Goal: Task Accomplishment & Management: Manage account settings

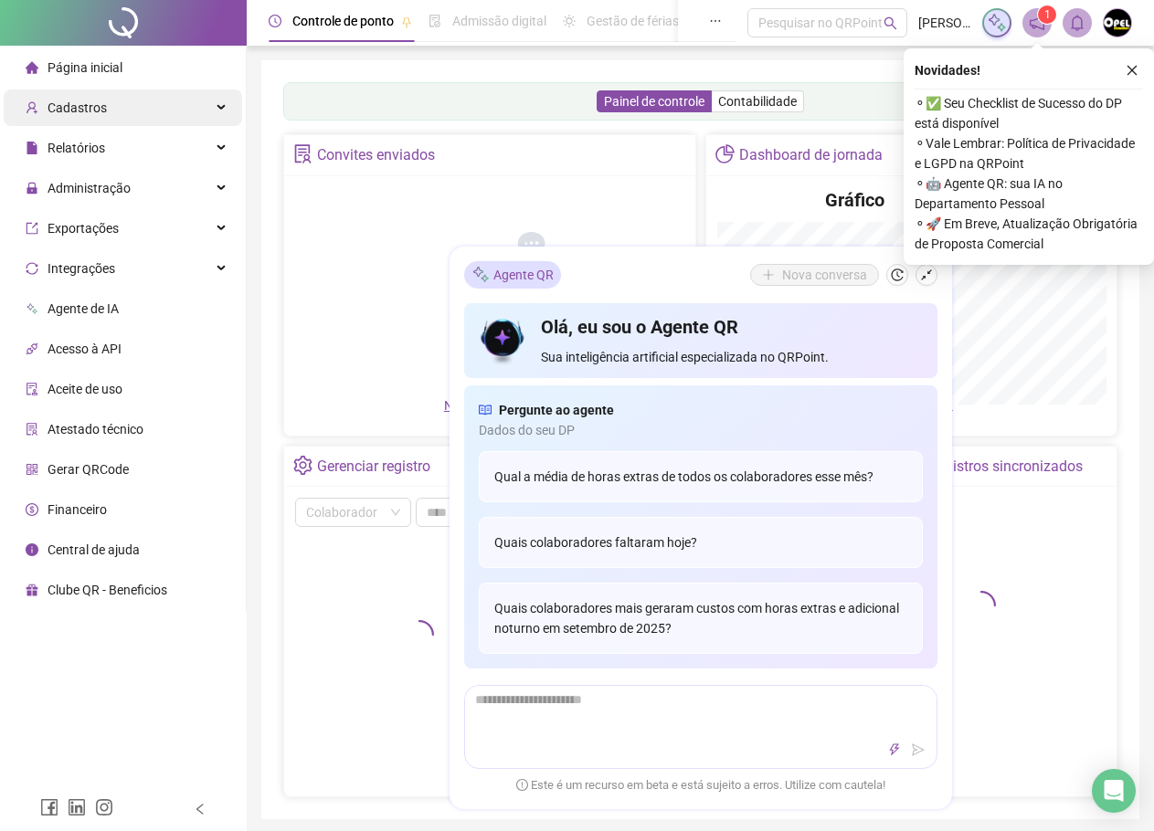
click at [90, 109] on span "Cadastros" at bounding box center [77, 108] width 59 height 15
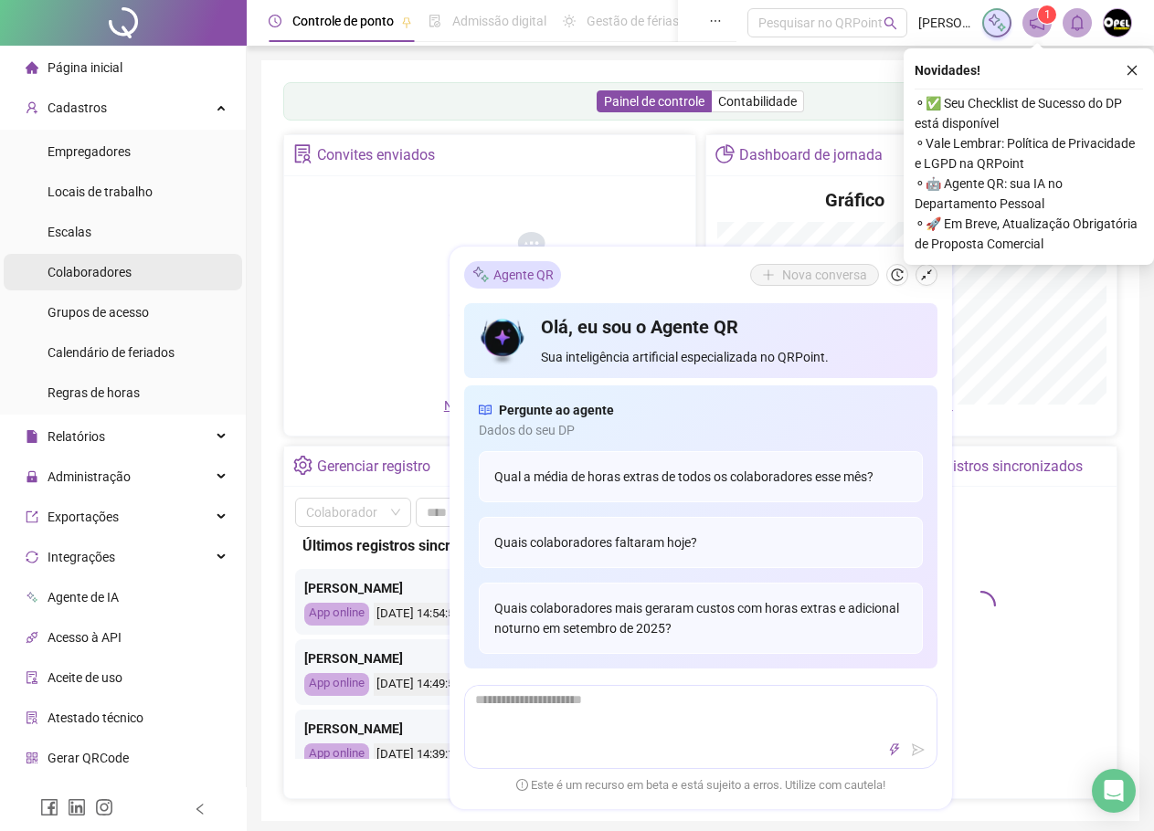
drag, startPoint x: 93, startPoint y: 234, endPoint x: 103, endPoint y: 259, distance: 27.5
click at [103, 259] on ul "Empregadores Locais de trabalho Escalas Colaboradores Grupos de acesso Calendár…" at bounding box center [123, 272] width 246 height 285
click at [111, 266] on span "Colaboradores" at bounding box center [90, 272] width 84 height 15
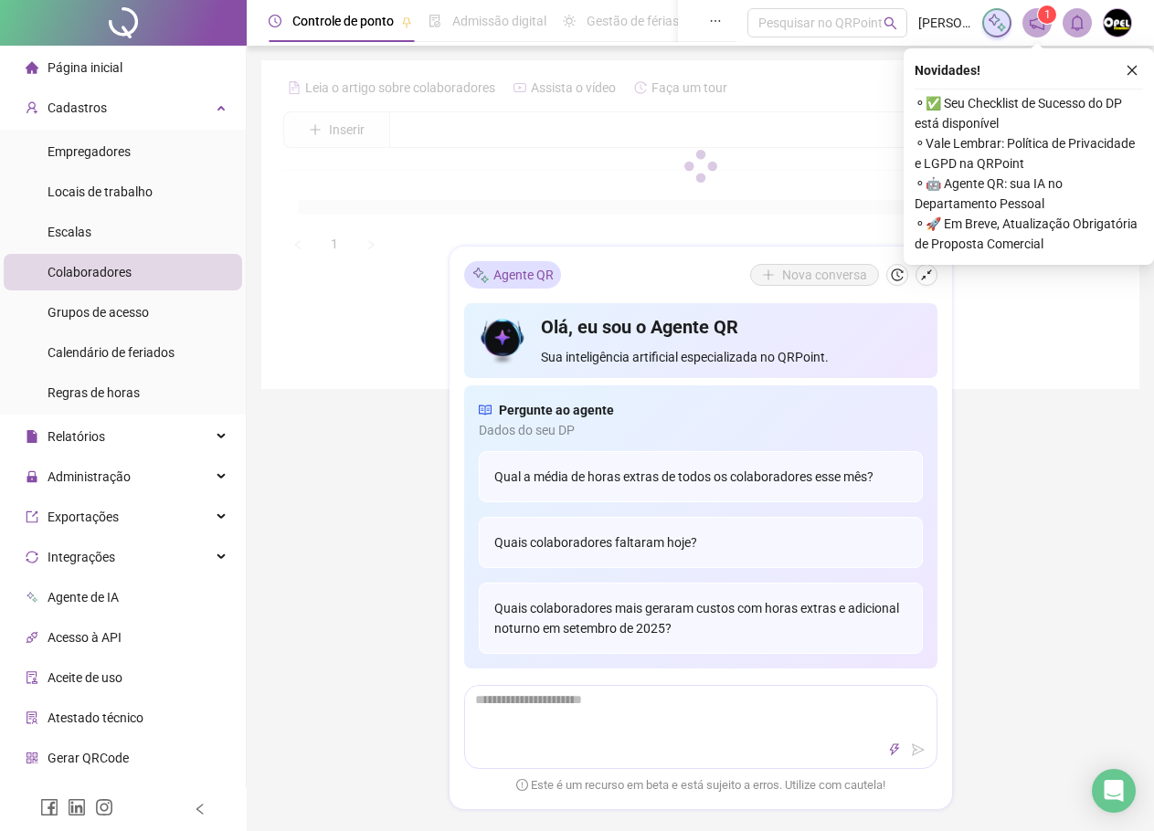
click at [425, 138] on div at bounding box center [700, 165] width 834 height 185
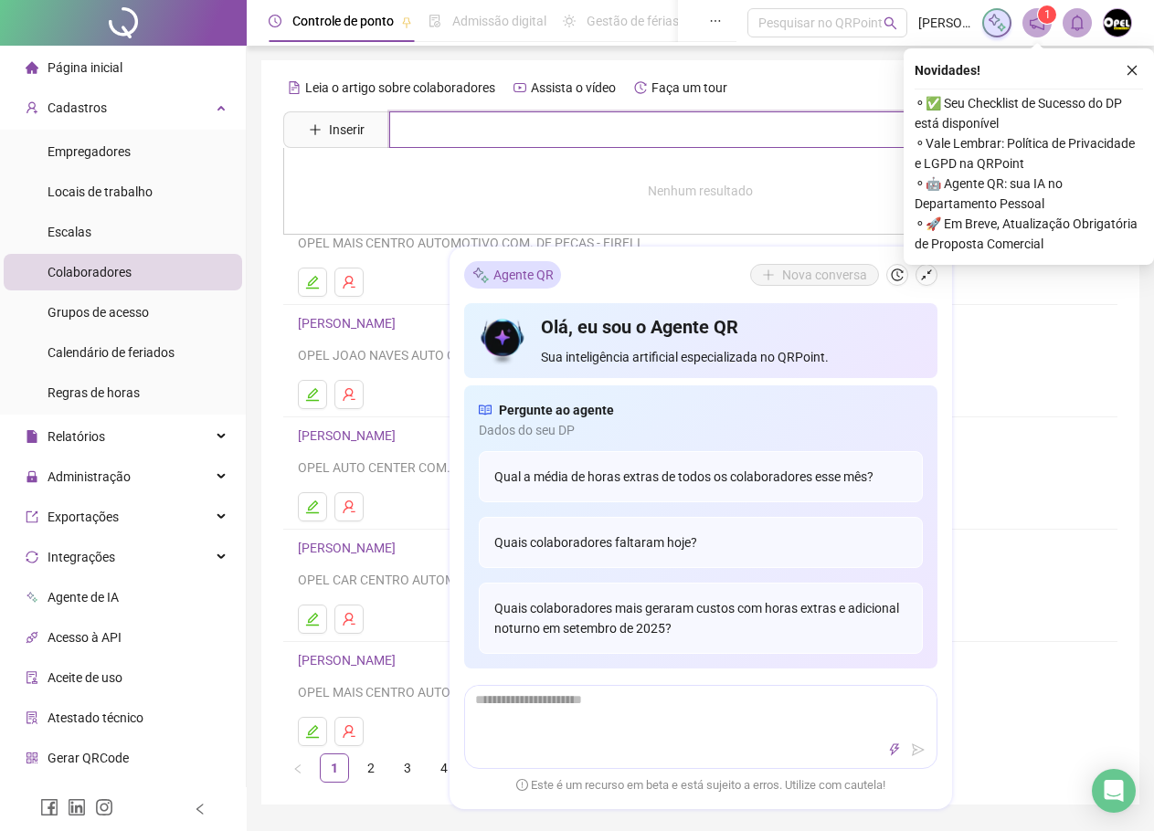
click at [418, 132] on input "text" at bounding box center [713, 129] width 649 height 37
type input "*****"
click at [405, 176] on link "LAYSA [PERSON_NAME]" at bounding box center [386, 183] width 138 height 15
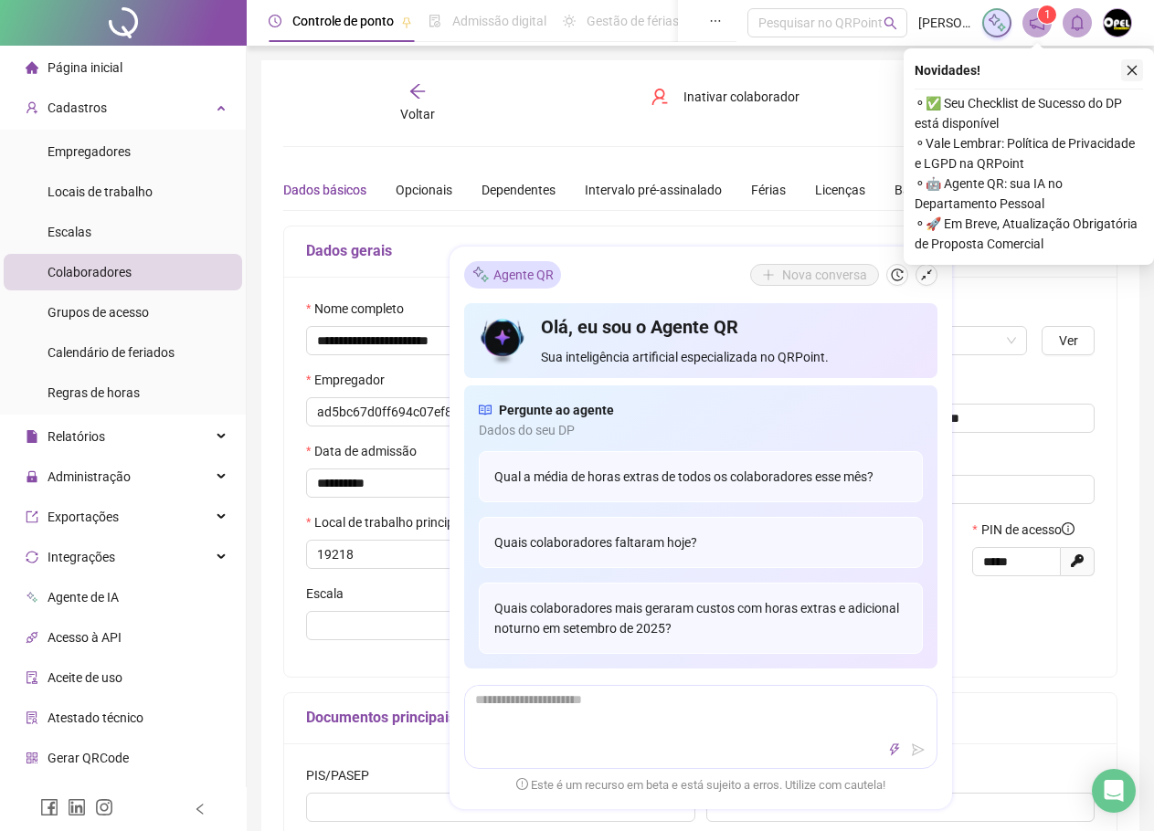
type input "****"
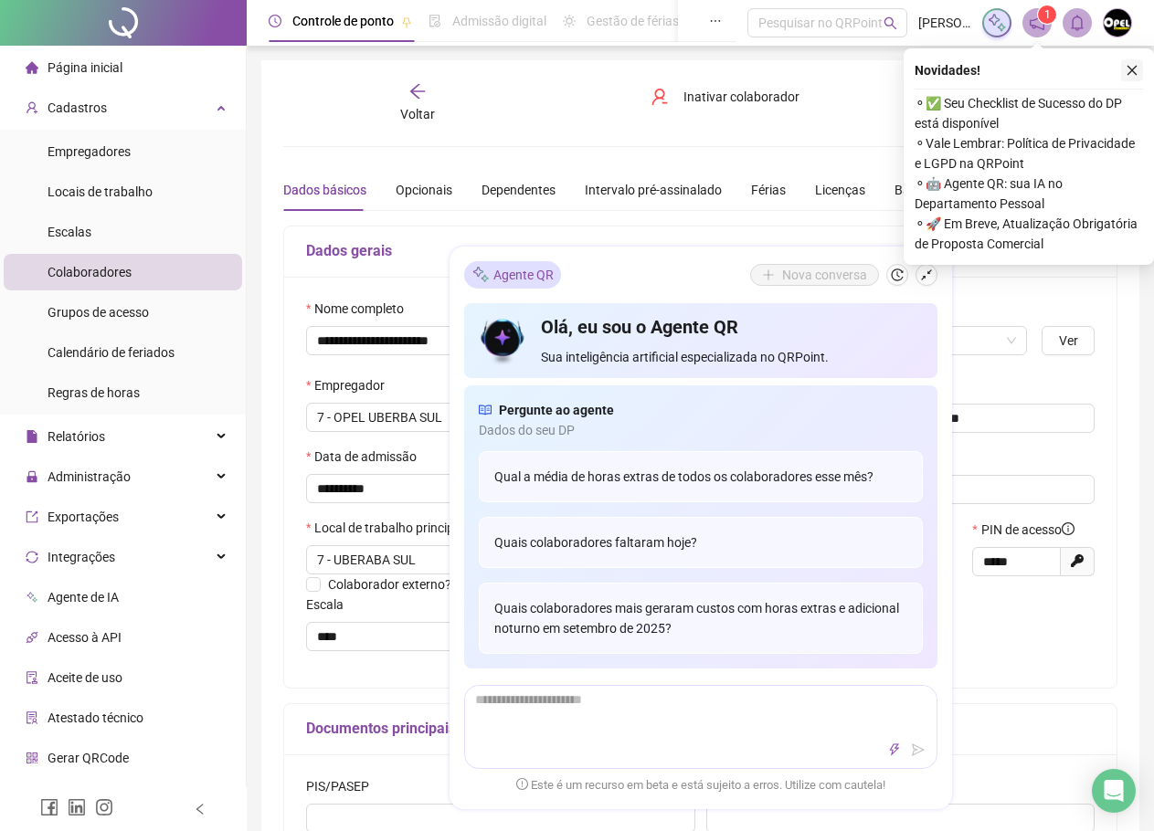
click at [1130, 69] on icon "close" at bounding box center [1132, 70] width 13 height 13
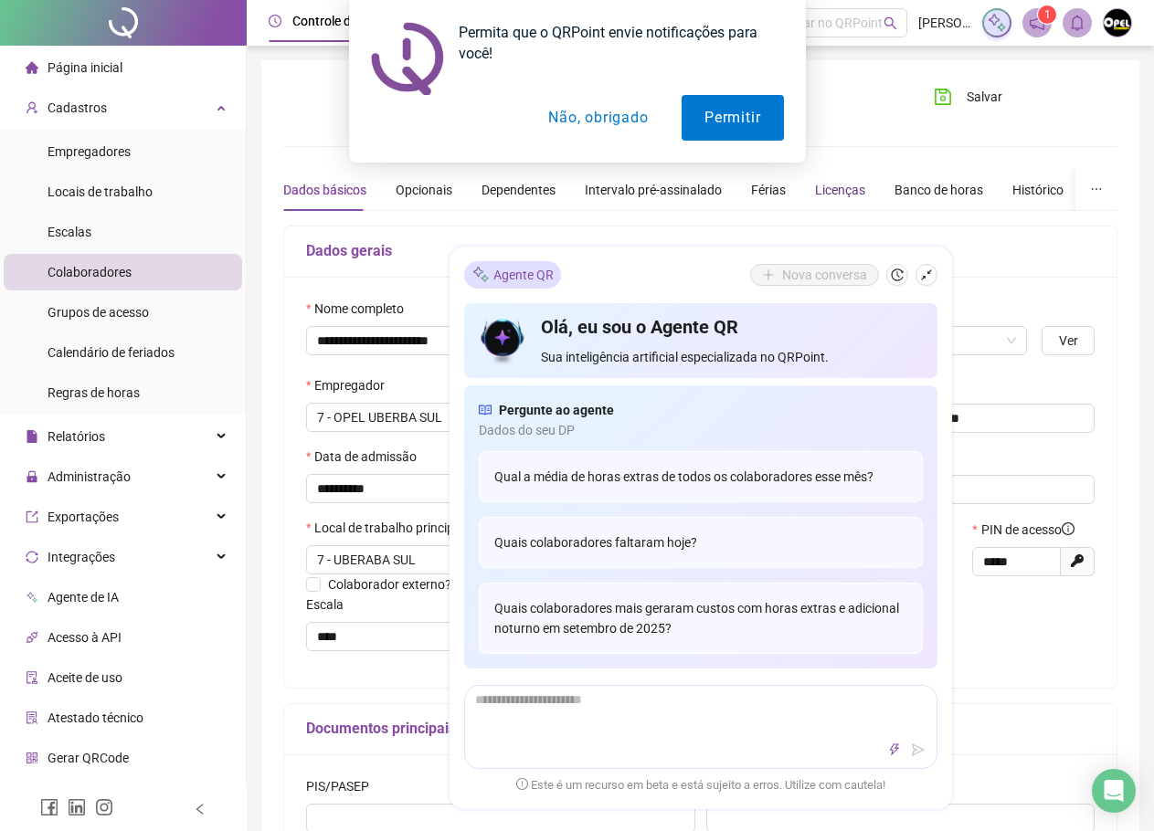
click at [839, 194] on div "Licenças" at bounding box center [840, 190] width 50 height 20
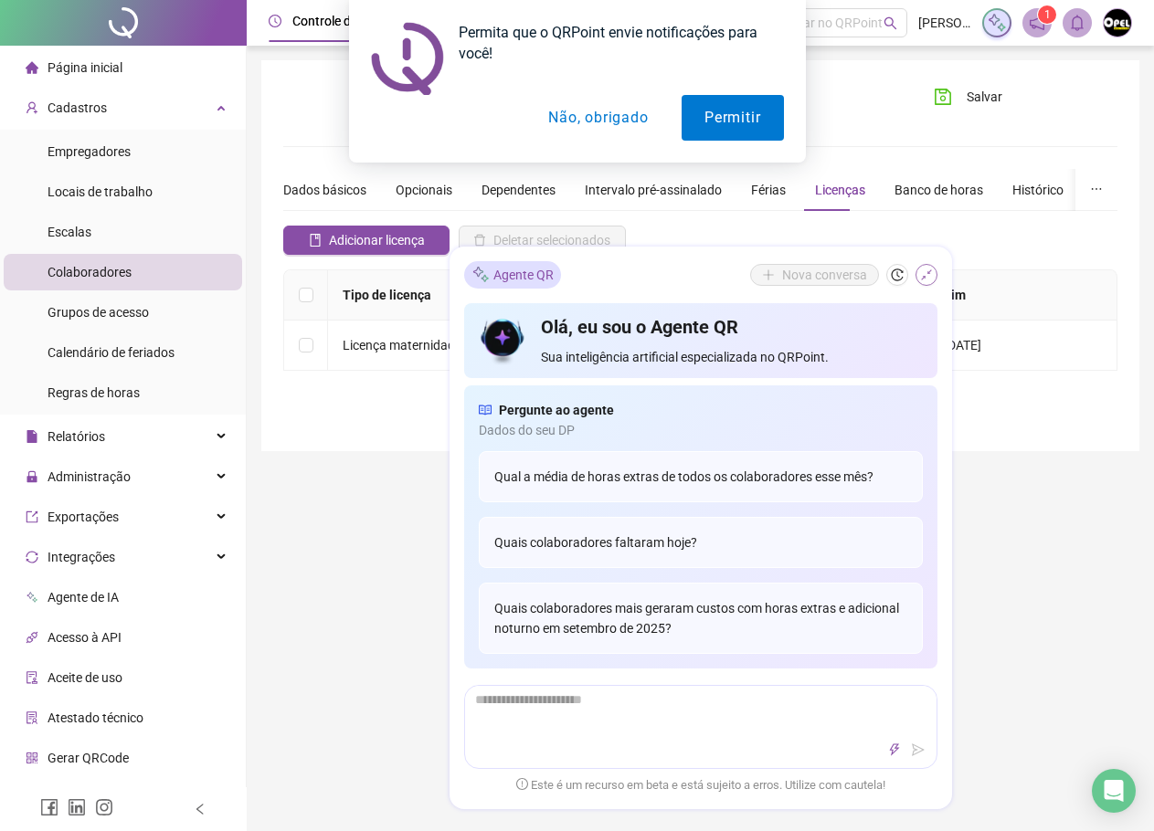
click at [928, 273] on icon "shrink" at bounding box center [926, 275] width 11 height 11
